Goal: Information Seeking & Learning: Learn about a topic

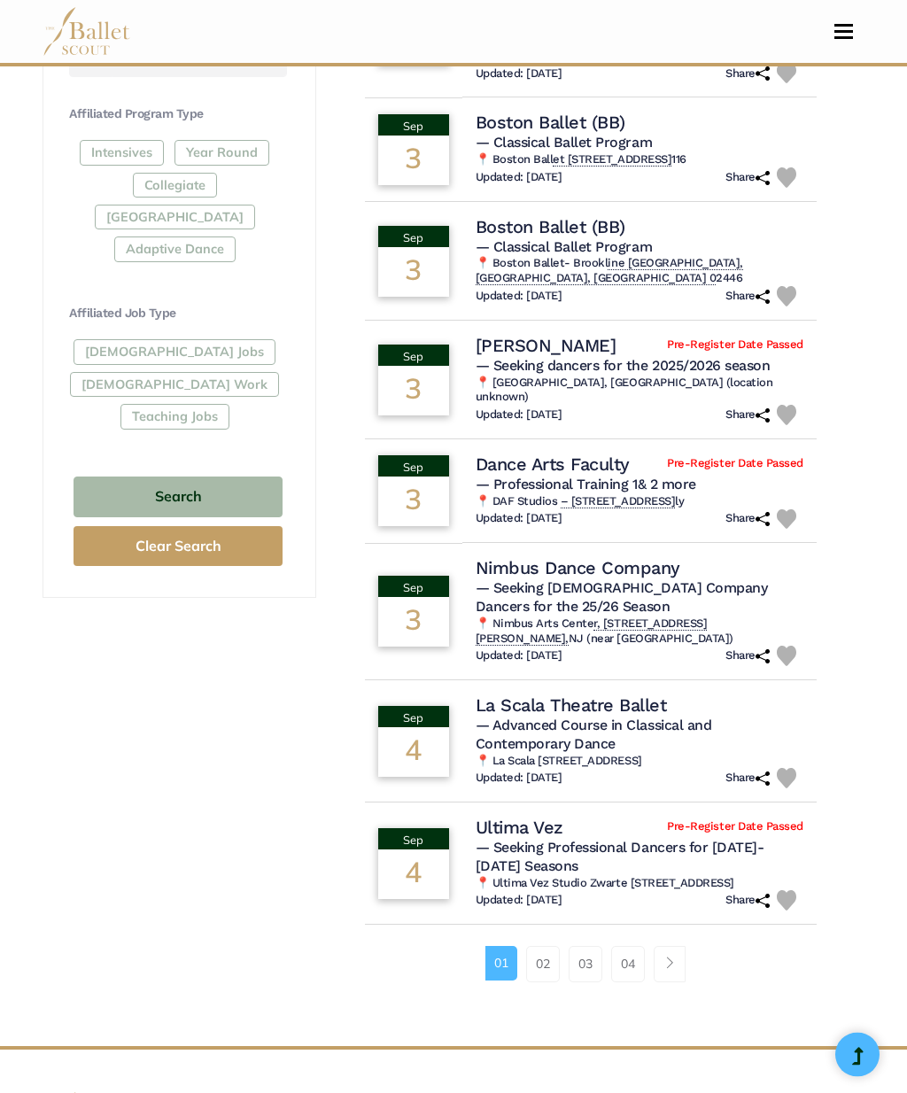
scroll to position [860, 0]
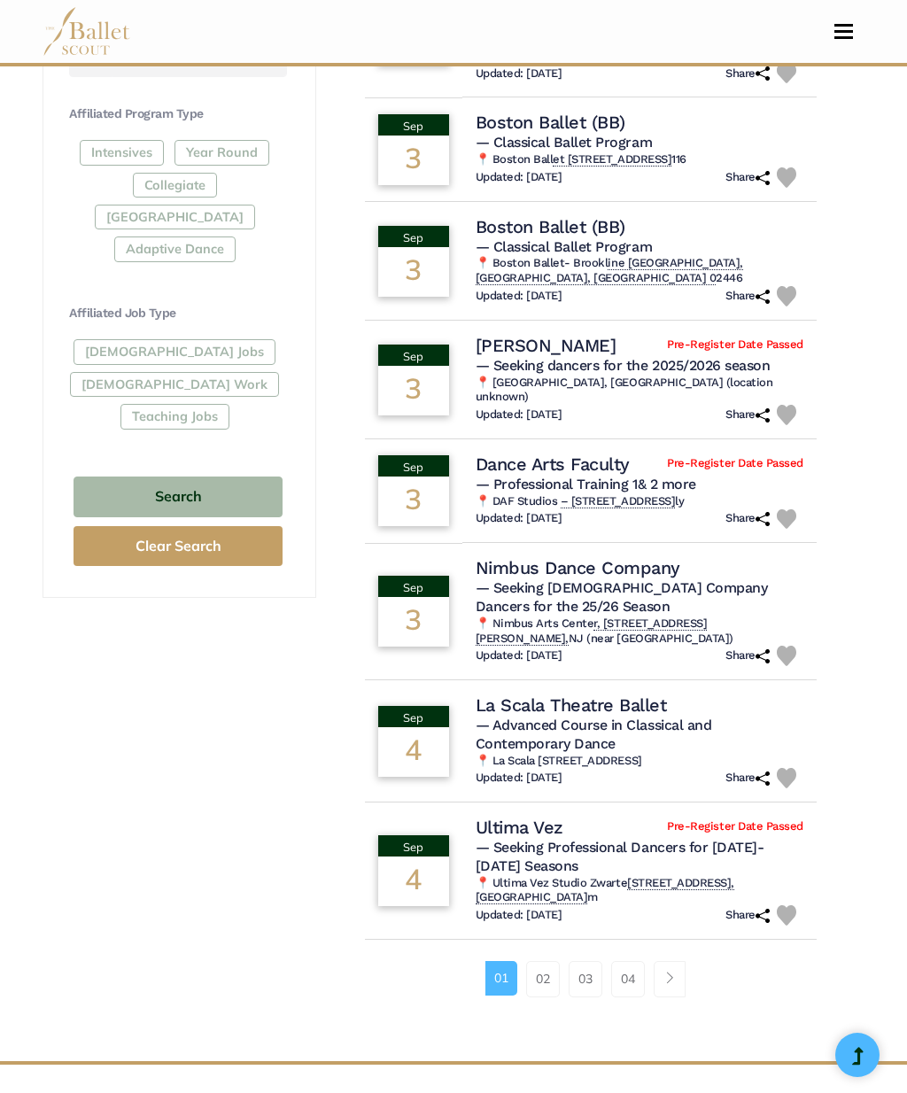
click at [544, 961] on link "02" at bounding box center [543, 978] width 34 height 35
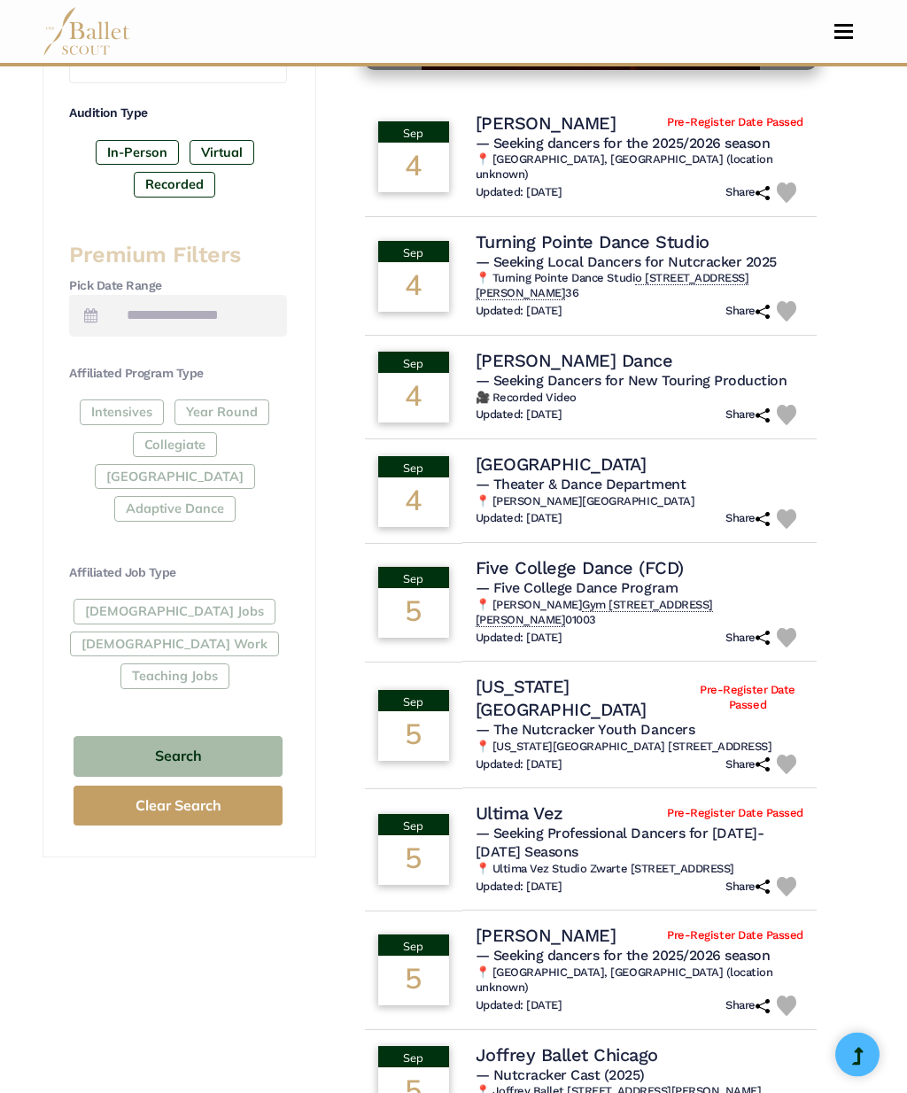
scroll to position [601, 0]
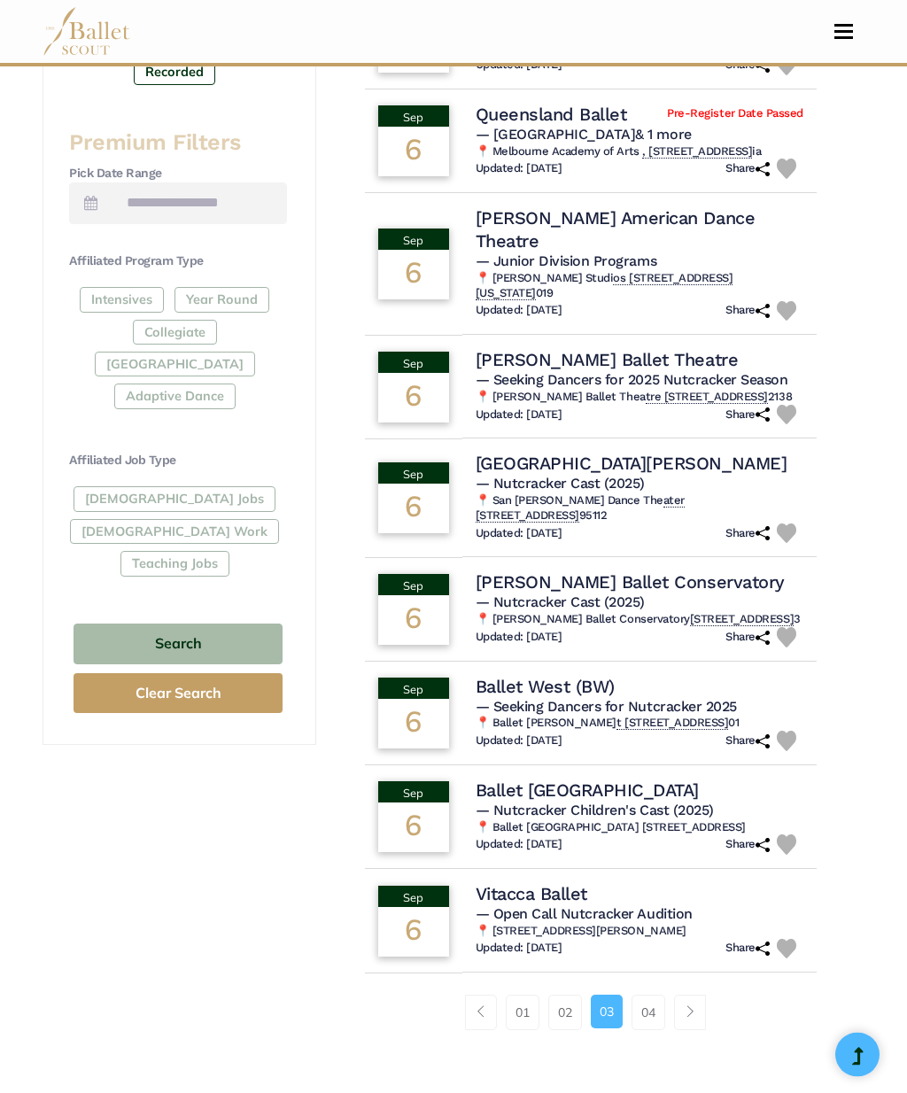
scroll to position [713, 0]
click at [656, 994] on link "04" at bounding box center [648, 1011] width 34 height 35
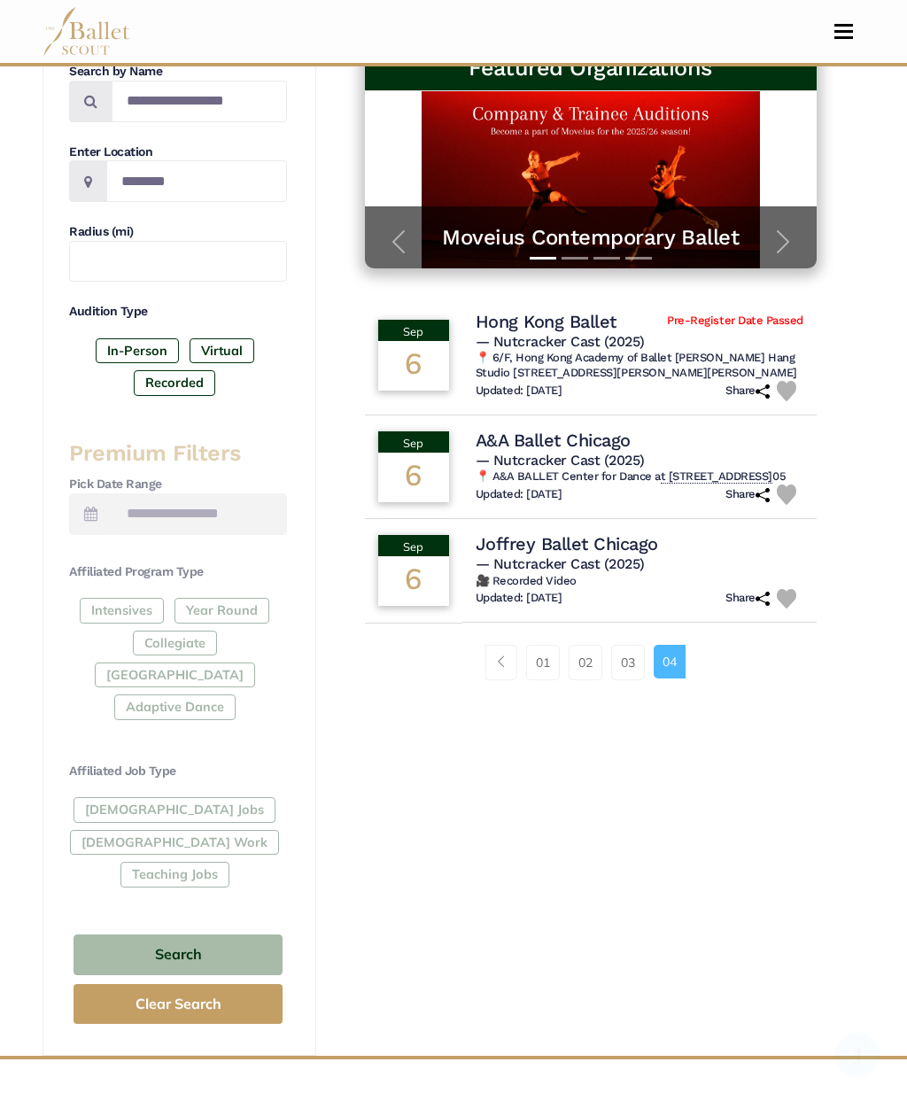
scroll to position [463, 0]
